Goal: Information Seeking & Learning: Learn about a topic

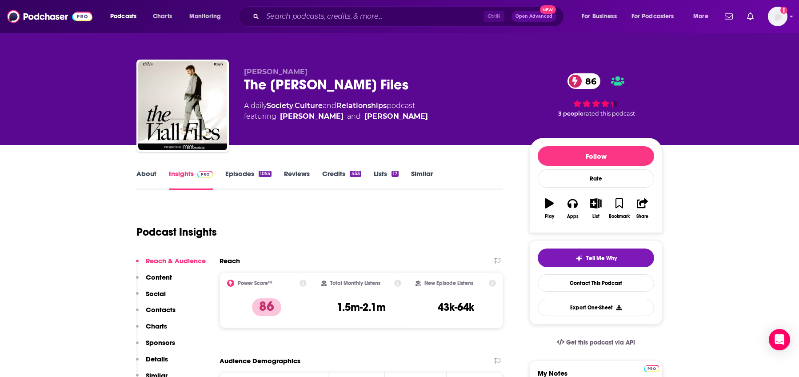
drag, startPoint x: 300, startPoint y: 26, endPoint x: 303, endPoint y: 19, distance: 8.3
click at [300, 24] on div "Ctrl K Open Advanced New" at bounding box center [401, 16] width 326 height 20
click at [304, 19] on input "Search podcasts, credits, & more..." at bounding box center [373, 16] width 221 height 14
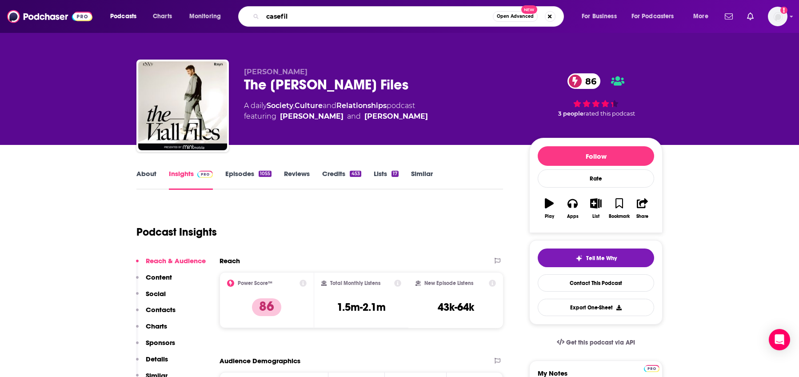
type input "casefile"
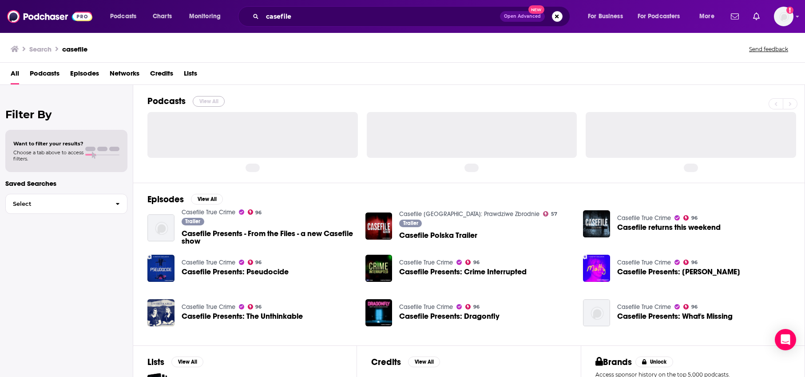
click at [213, 100] on button "View All" at bounding box center [209, 101] width 32 height 11
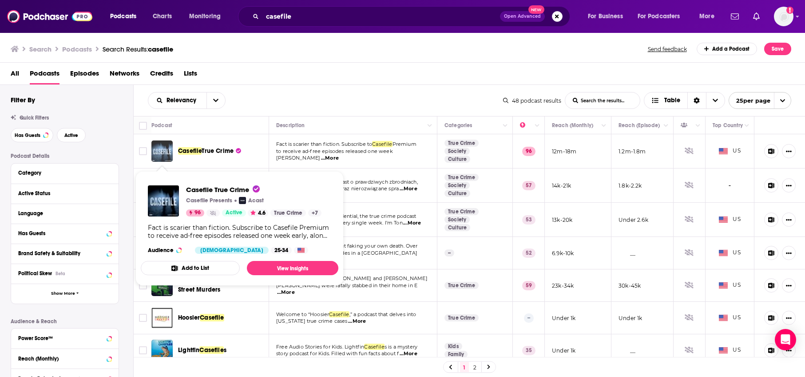
click at [165, 150] on img "Casefile True Crime" at bounding box center [161, 150] width 21 height 21
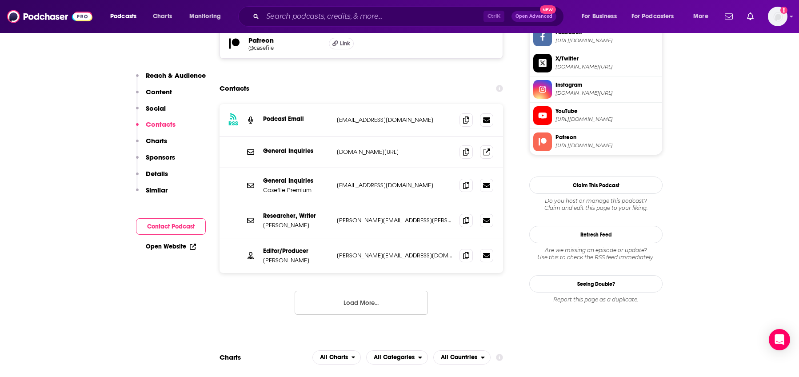
scroll to position [1022, 0]
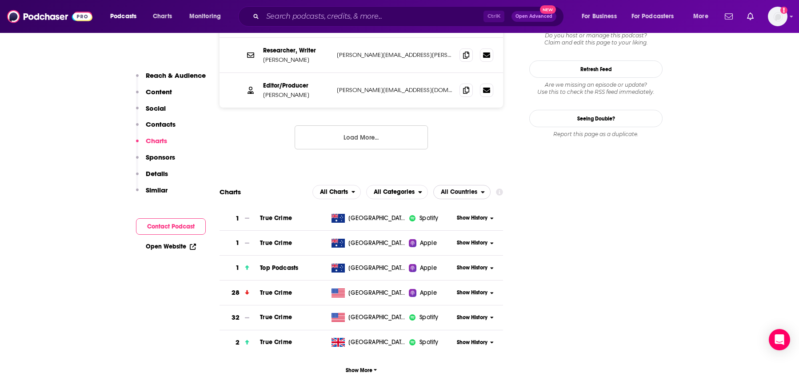
click at [469, 189] on span "All Countries" at bounding box center [459, 192] width 36 height 6
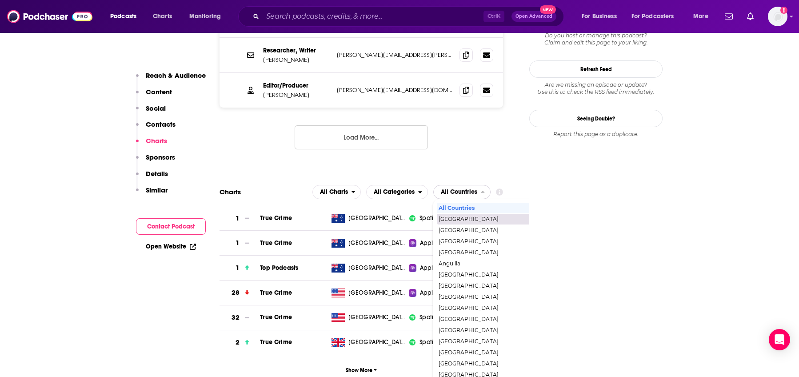
click at [461, 216] on span "[GEOGRAPHIC_DATA]" at bounding box center [499, 218] width 123 height 5
